Goal: Navigation & Orientation: Go to known website

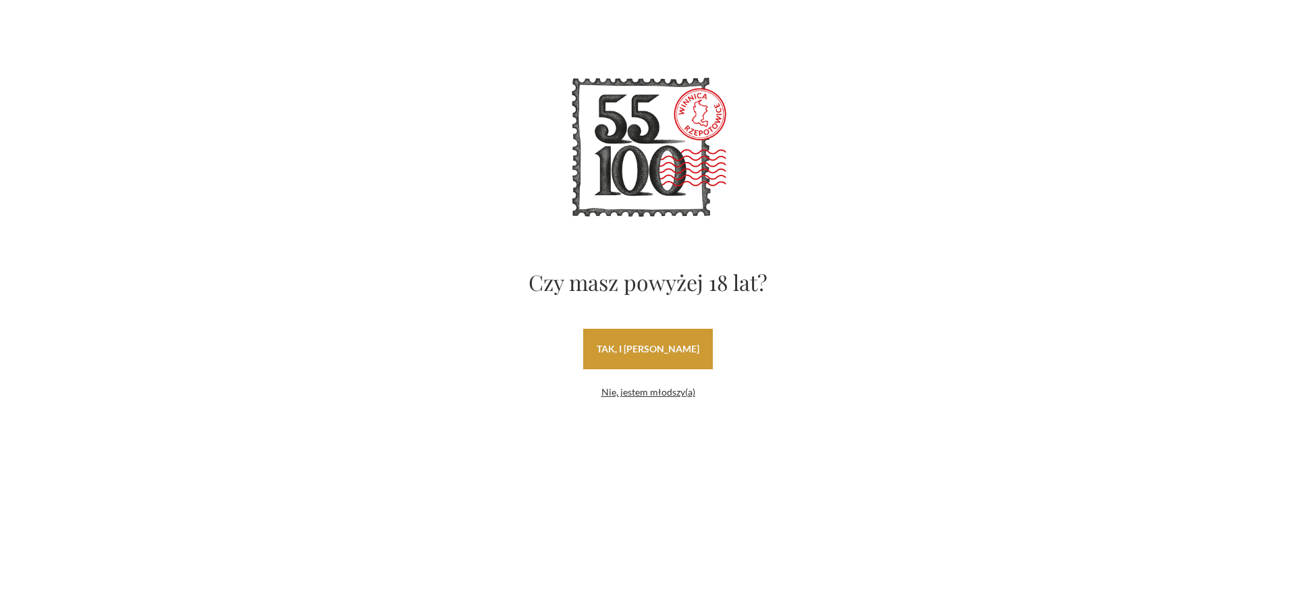
click at [641, 359] on link "tak, i uwielbiam wino" at bounding box center [648, 349] width 130 height 41
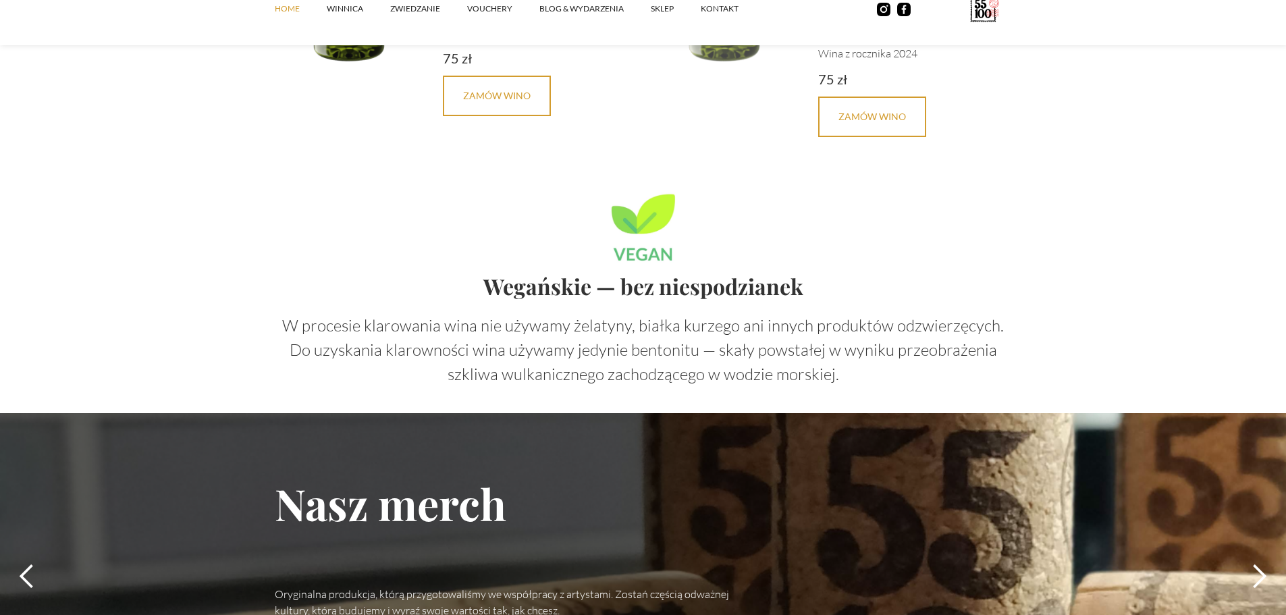
scroll to position [3781, 0]
